Goal: Find specific page/section: Find specific page/section

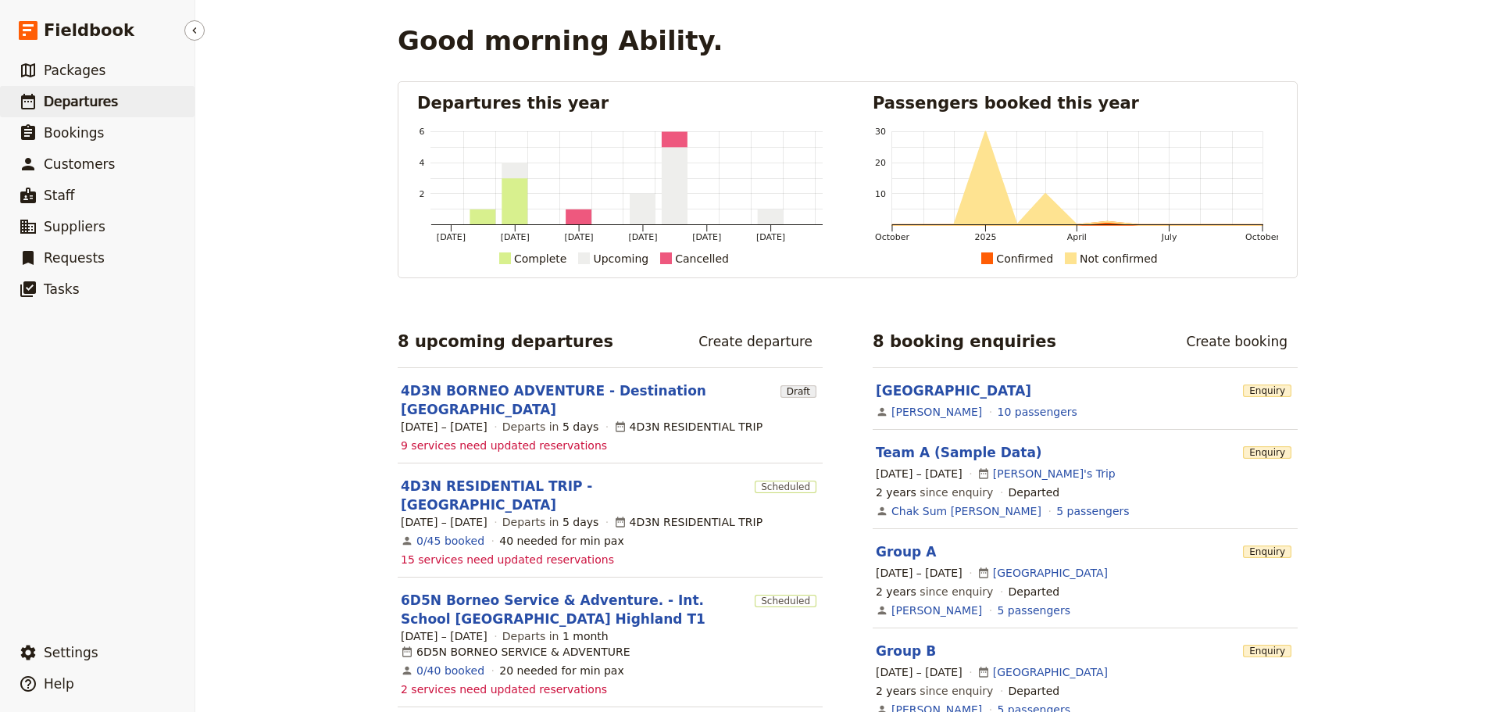
click at [102, 105] on span "Departures" at bounding box center [81, 102] width 74 height 16
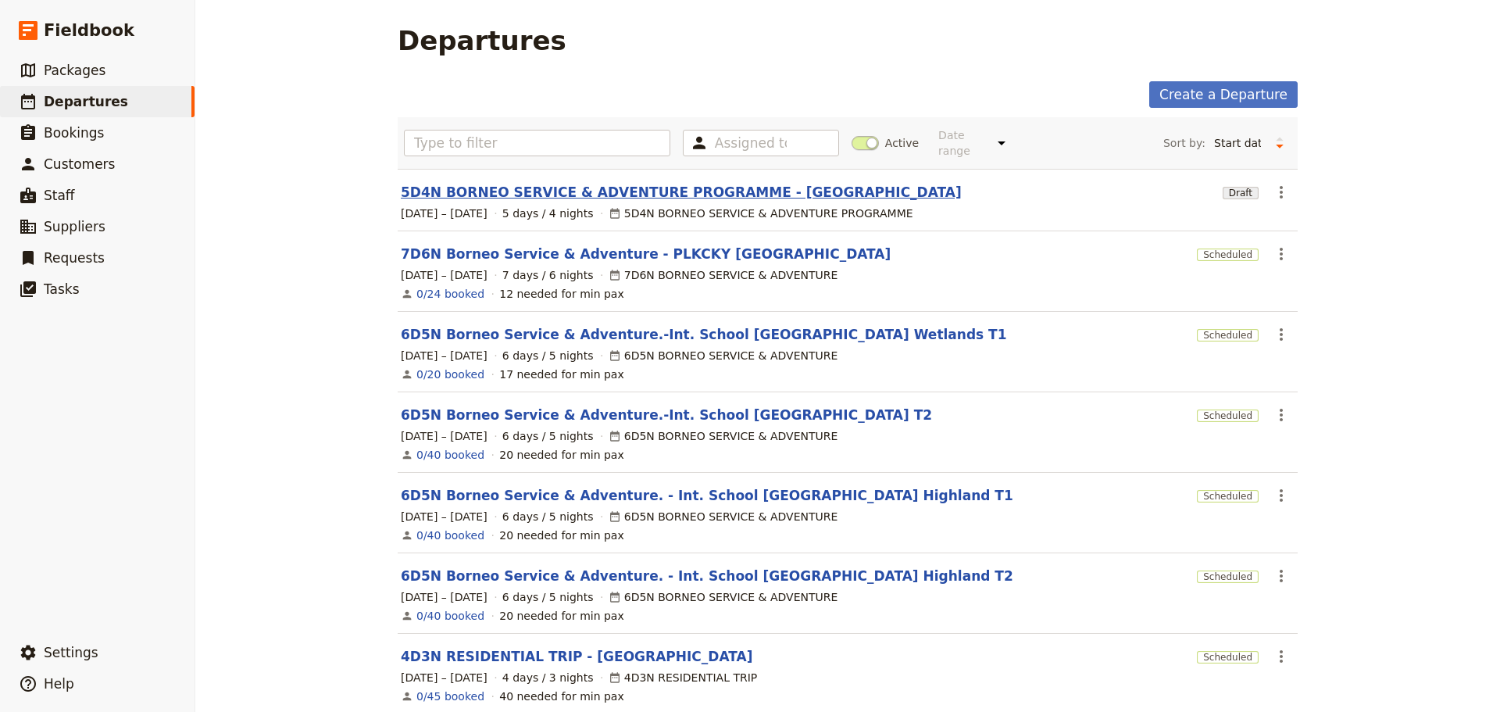
click at [627, 183] on link "5D4N BORNEO SERVICE & ADVENTURE PROGRAMME - [GEOGRAPHIC_DATA]" at bounding box center [681, 192] width 561 height 19
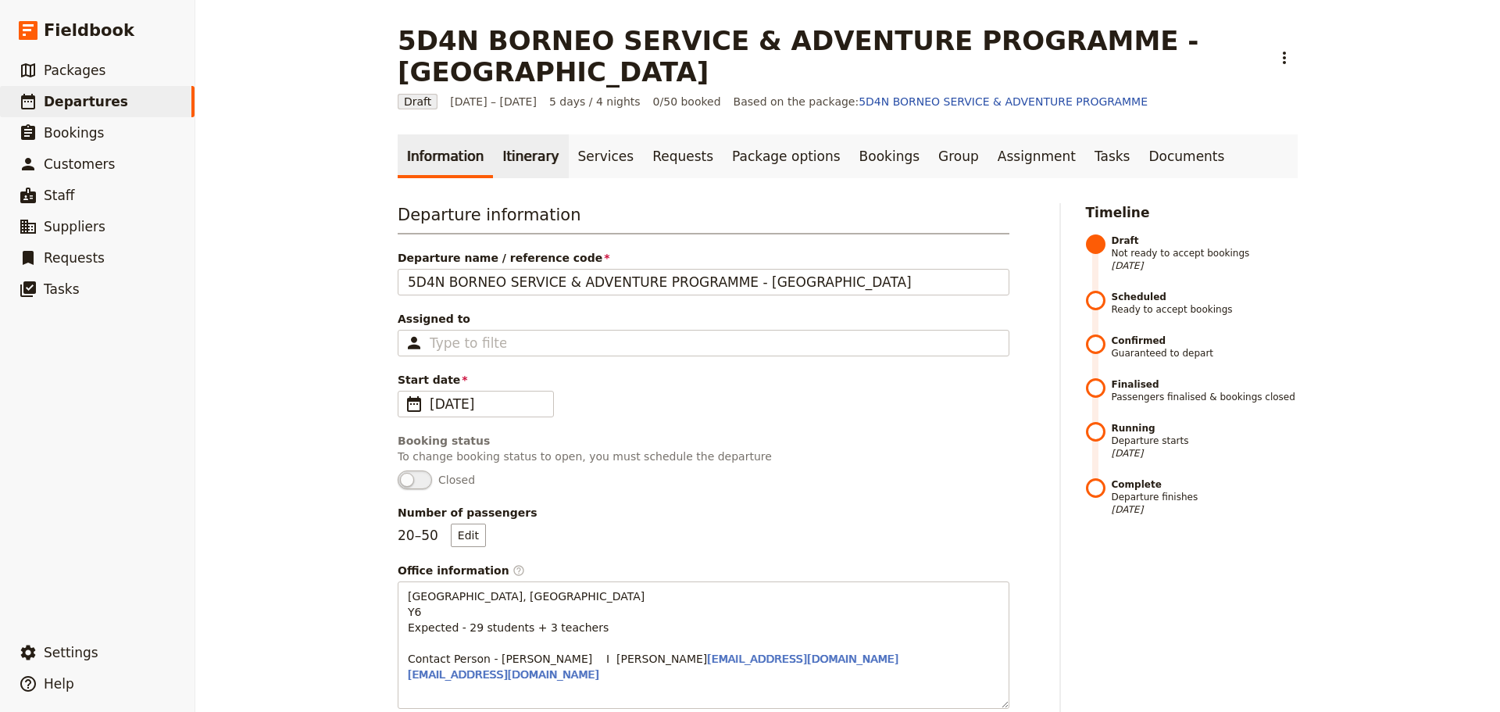
click at [507, 156] on link "Itinerary" at bounding box center [530, 156] width 75 height 44
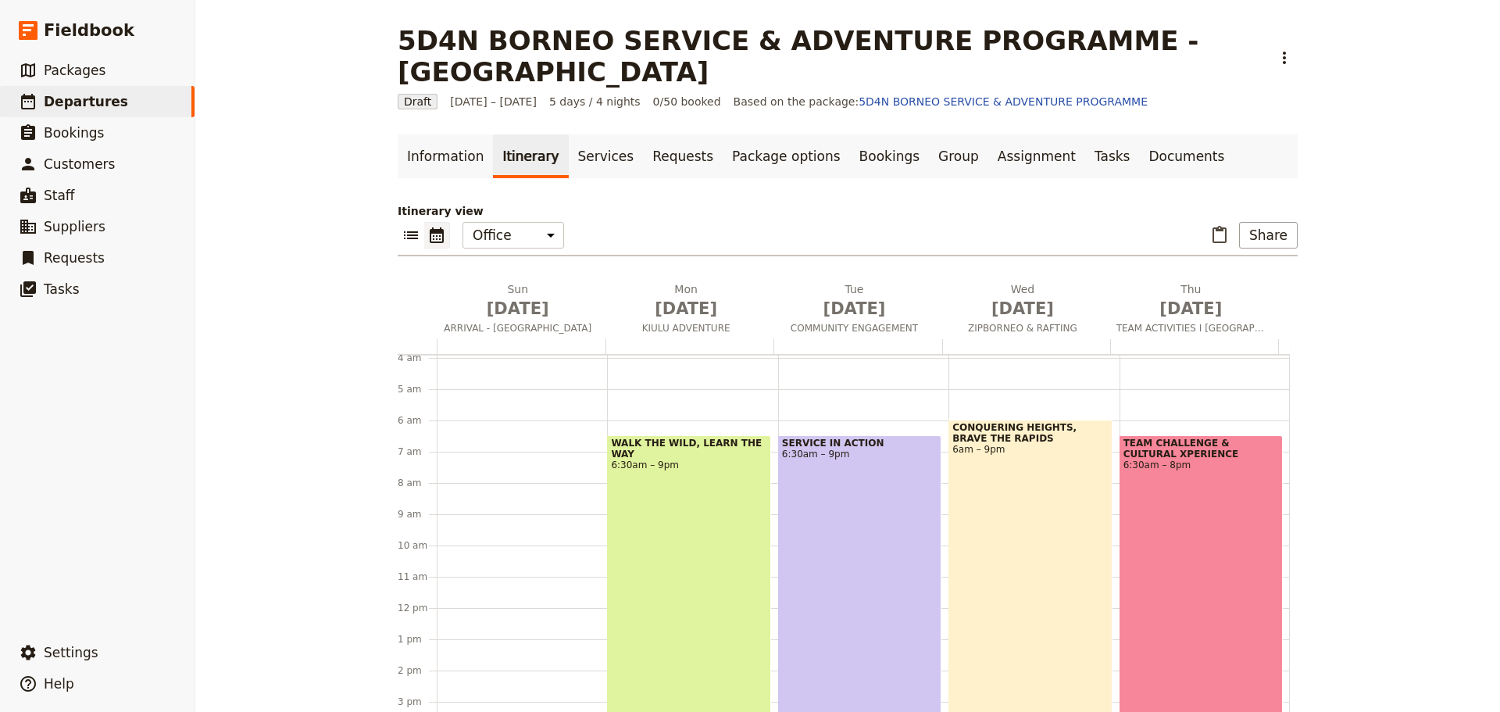
scroll to position [58, 0]
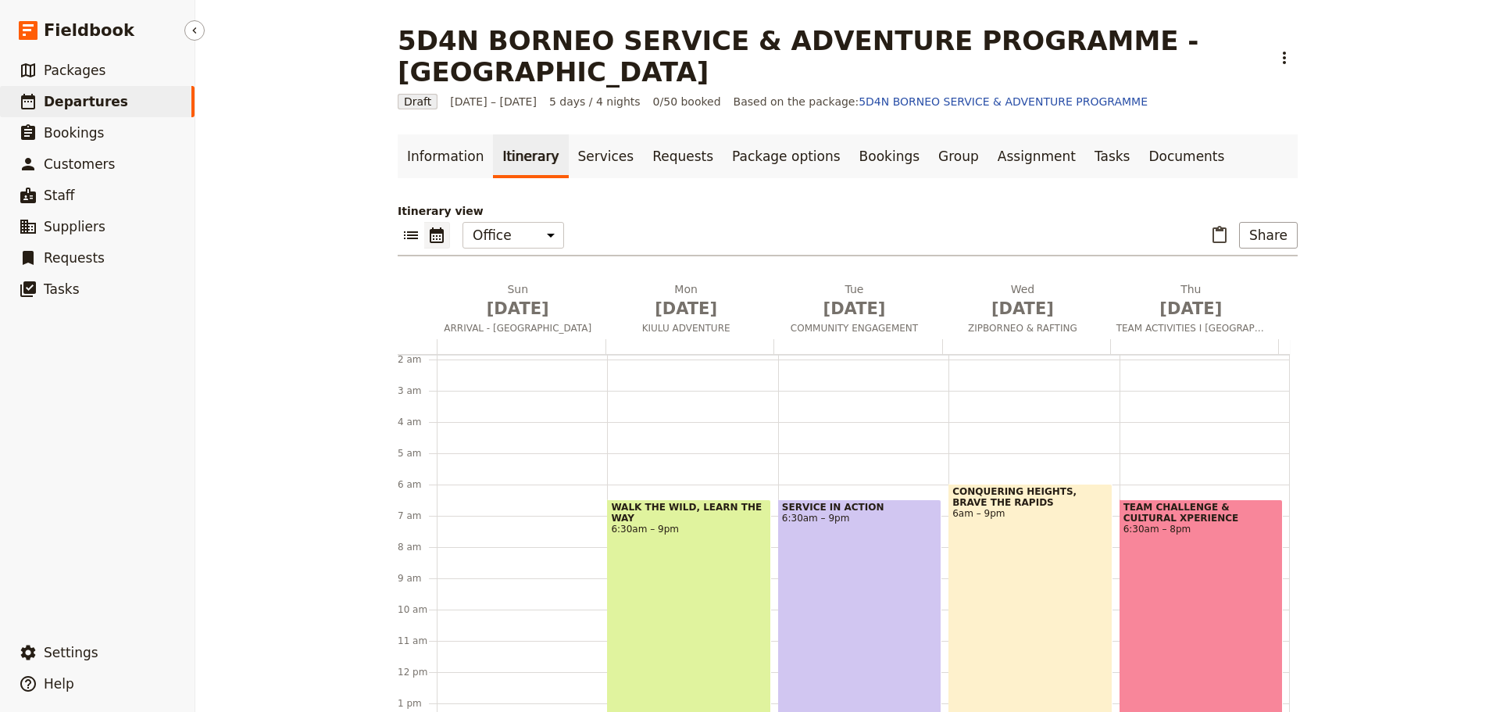
drag, startPoint x: 98, startPoint y: 93, endPoint x: 106, endPoint y: 97, distance: 9.4
click at [98, 94] on span "Departures" at bounding box center [86, 102] width 84 height 16
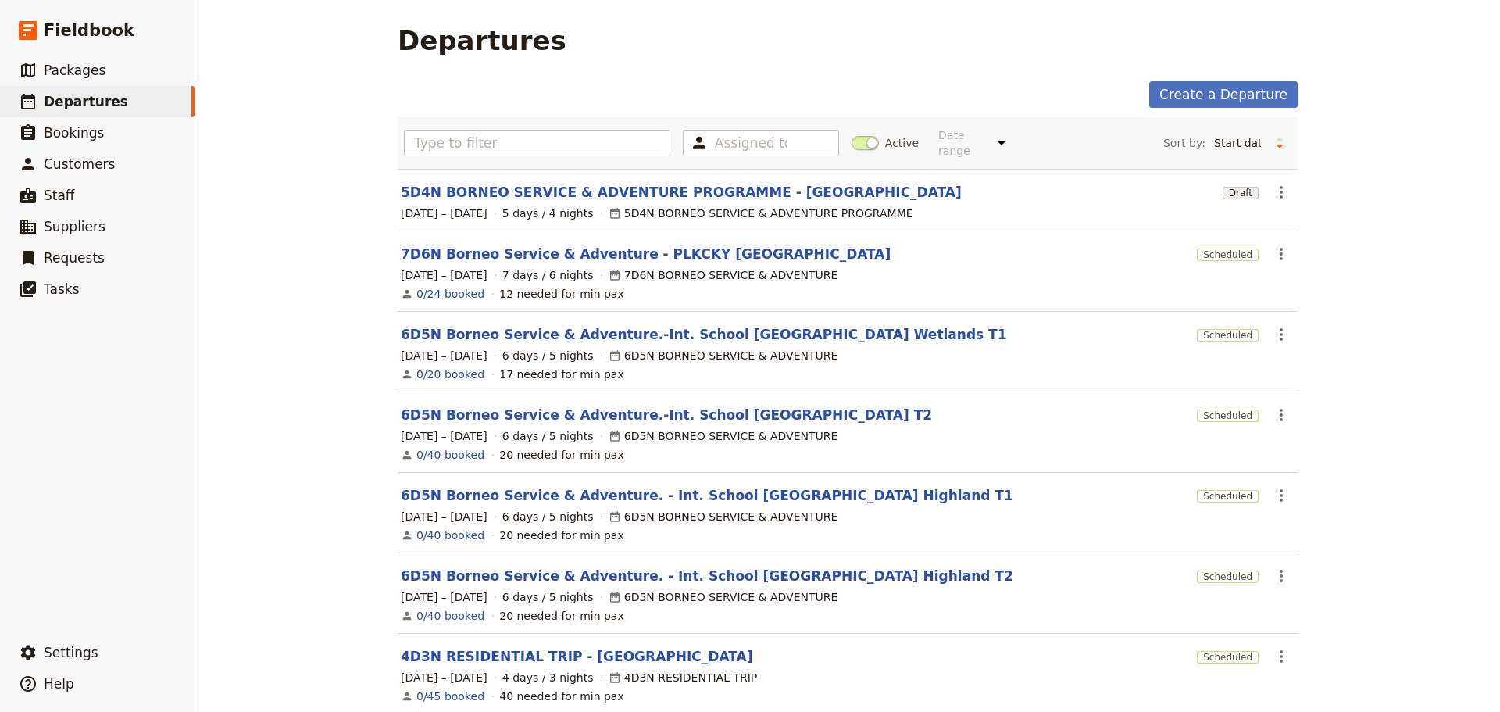
click at [863, 138] on span at bounding box center [865, 143] width 27 height 14
click at [852, 135] on input "Active" at bounding box center [852, 135] width 0 height 0
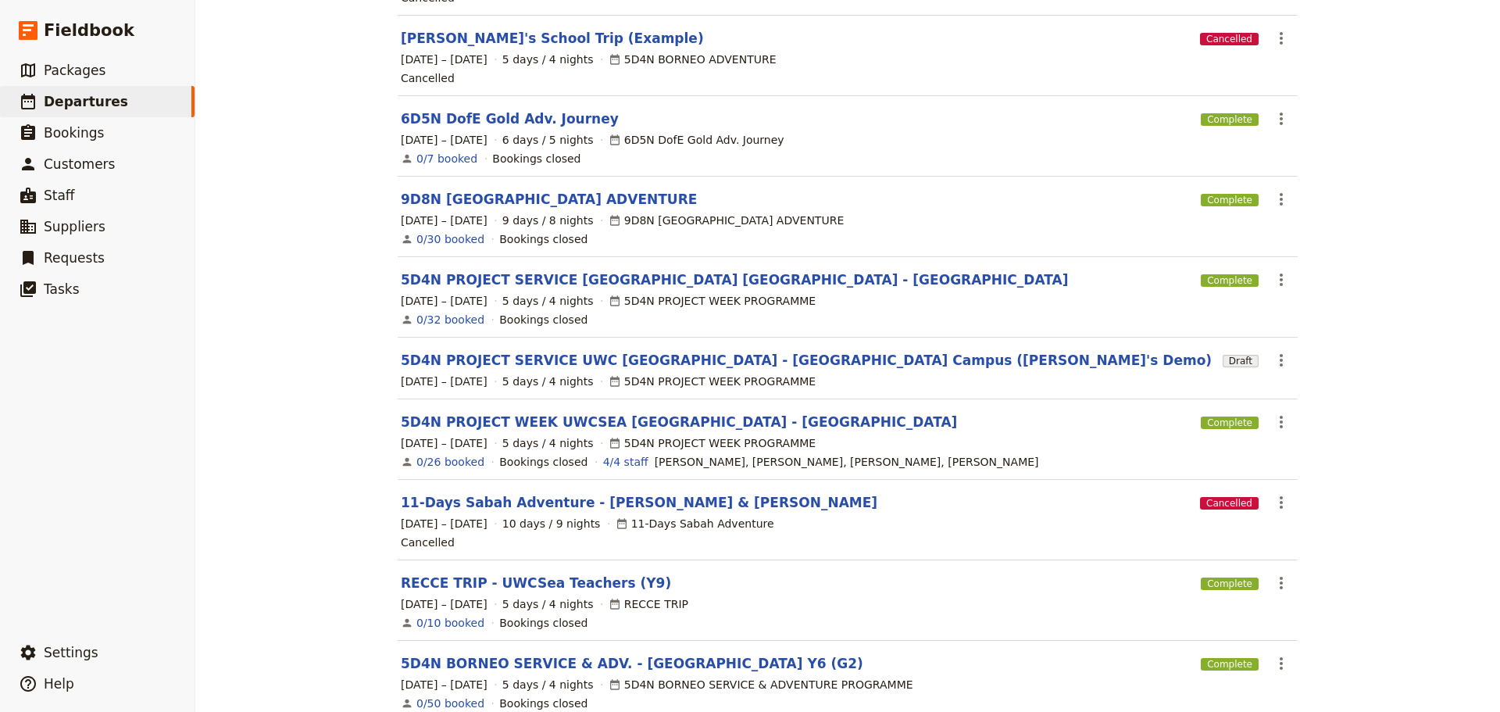
scroll to position [308, 0]
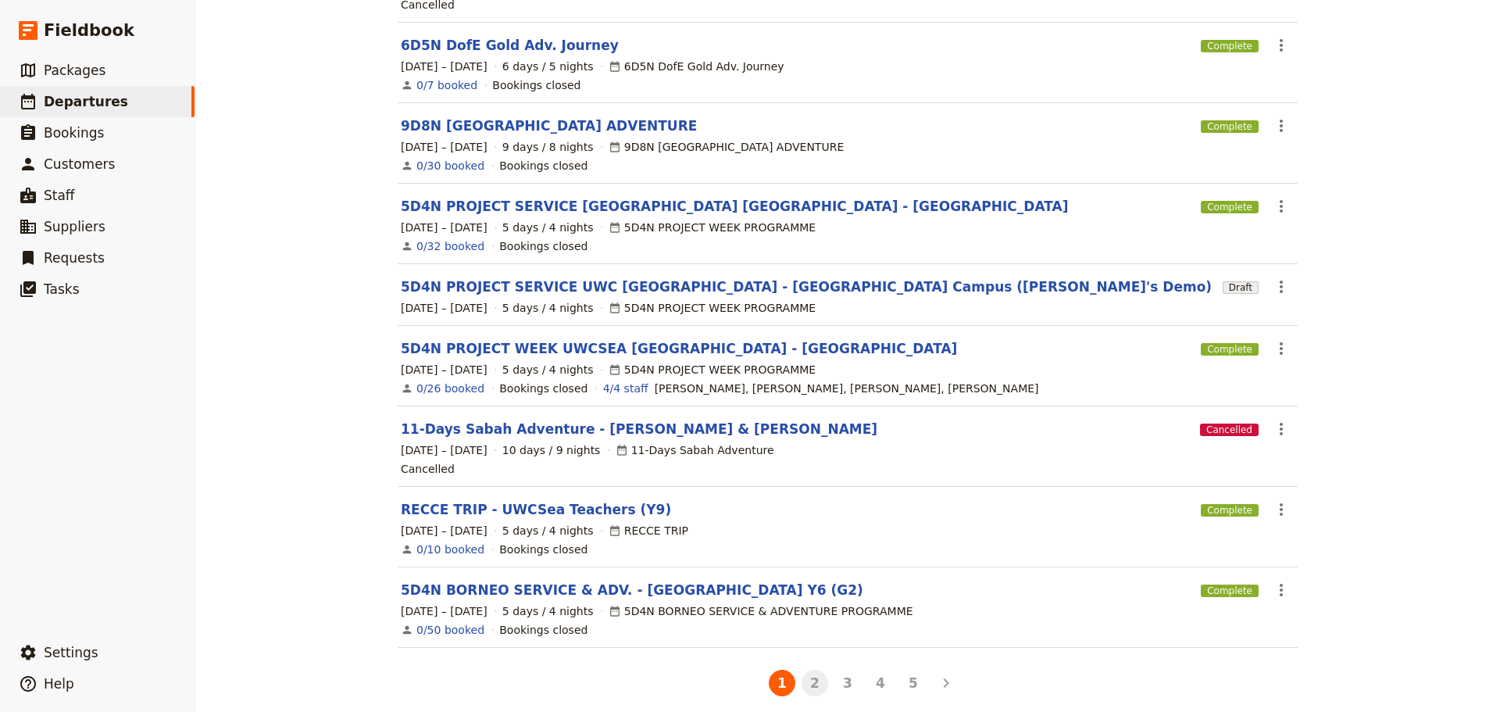
click at [807, 678] on button "2" at bounding box center [815, 683] width 27 height 27
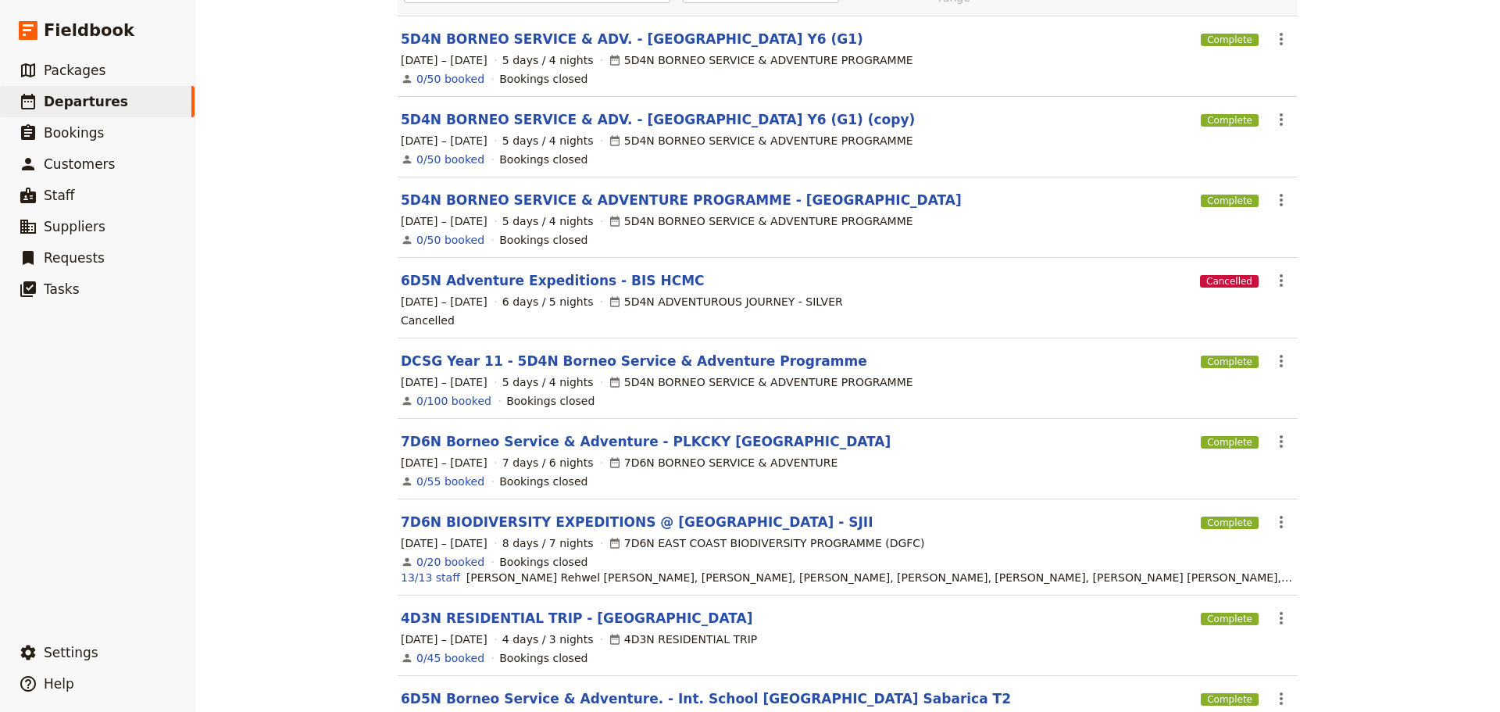
scroll to position [156, 0]
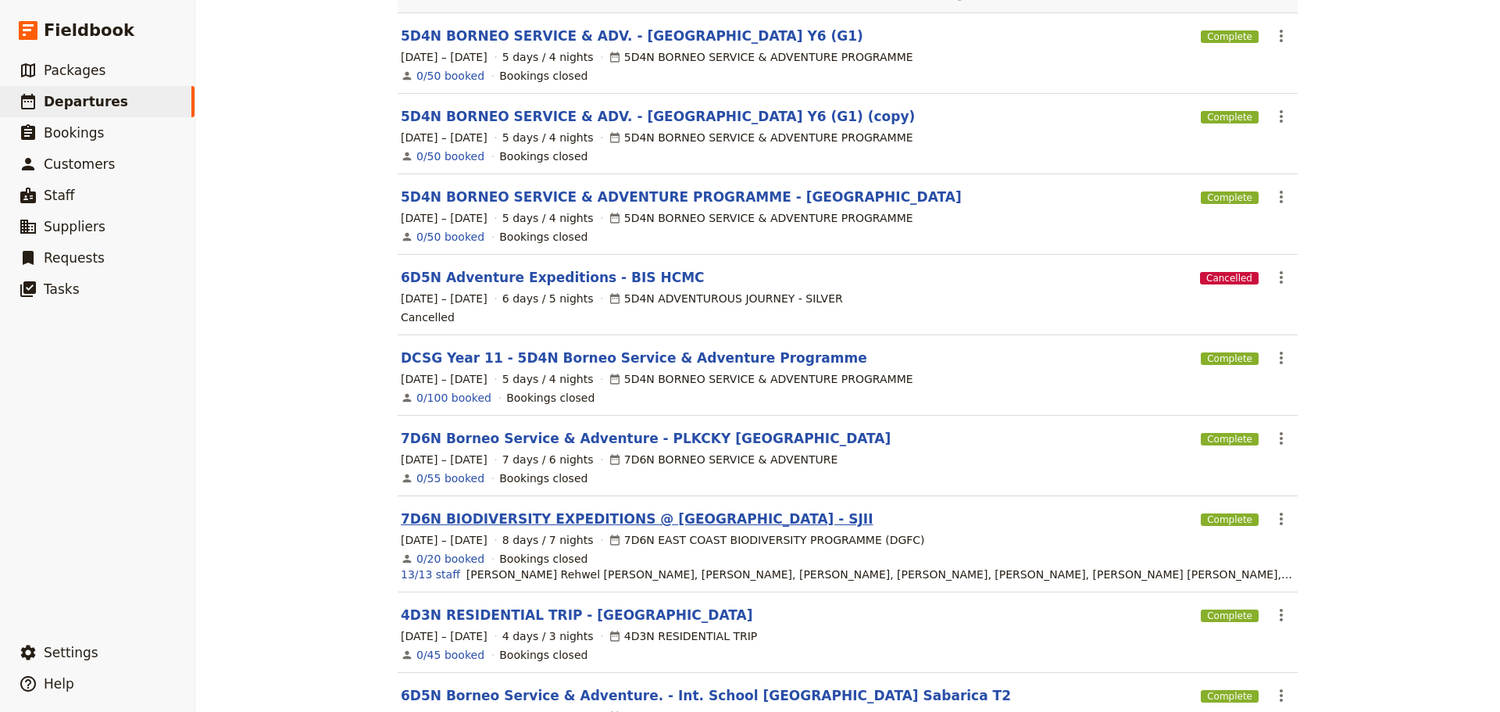
click at [536, 510] on link "7D6N BIODIVERSITY EXPEDITIONS @ EAST COAST - SJII" at bounding box center [637, 519] width 473 height 19
